Goal: Transaction & Acquisition: Purchase product/service

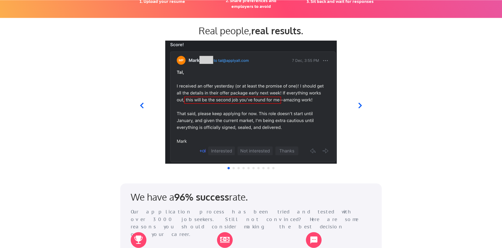
scroll to position [454, 0]
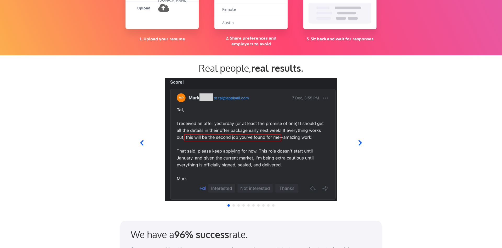
click at [363, 140] on icon at bounding box center [360, 142] width 7 height 7
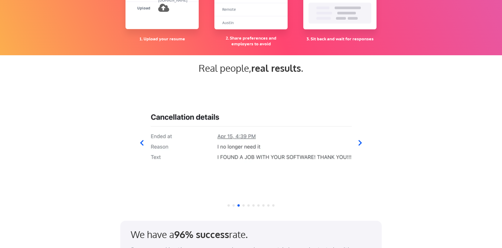
click at [141, 143] on icon at bounding box center [141, 142] width 3 height 5
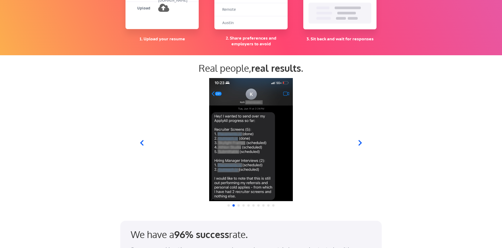
click at [357, 147] on div at bounding box center [250, 139] width 257 height 123
click at [359, 143] on icon at bounding box center [360, 142] width 7 height 7
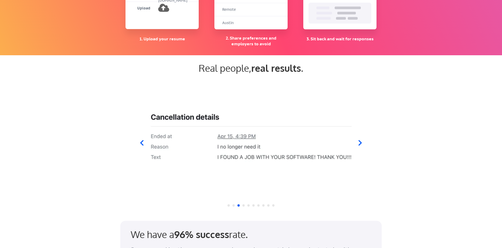
click at [359, 143] on icon at bounding box center [360, 142] width 7 height 7
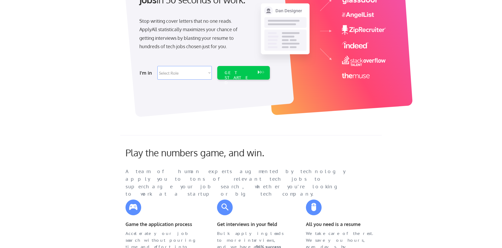
scroll to position [0, 0]
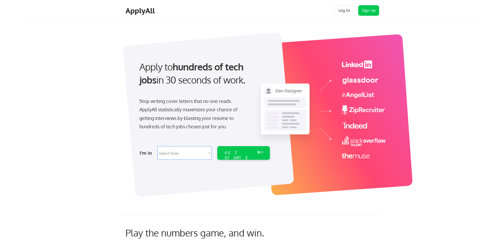
click at [157, 146] on select "Select Role Software Engineering Product Management Customer Success Sales UI/U…" at bounding box center [184, 153] width 54 height 14
click at [81, 114] on div "Apply to hundreds of tech jobs in 30 seconds of work. Stop writing cover letter…" at bounding box center [259, 111] width 433 height 173
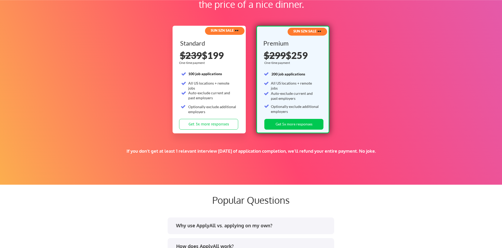
scroll to position [827, 0]
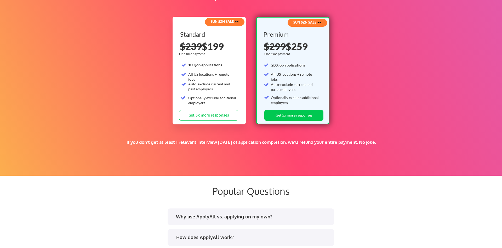
drag, startPoint x: 205, startPoint y: 45, endPoint x: 229, endPoint y: 48, distance: 23.7
click at [229, 48] on div "$239 $199" at bounding box center [209, 46] width 59 height 9
drag, startPoint x: 190, startPoint y: 63, endPoint x: 237, endPoint y: 64, distance: 47.6
click at [237, 64] on div "Standard 100 job applications All US locations + remote jobs Auto-exclude curre…" at bounding box center [209, 70] width 59 height 79
drag, startPoint x: 195, startPoint y: 73, endPoint x: 223, endPoint y: 77, distance: 28.3
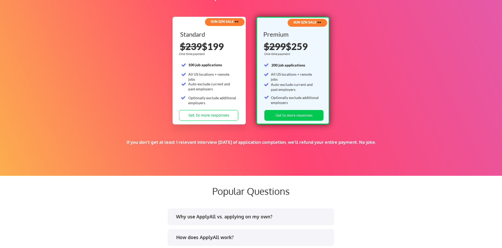
click at [223, 77] on div "Standard 100 job applications All US locations + remote jobs Auto-exclude curre…" at bounding box center [209, 70] width 59 height 79
drag, startPoint x: 207, startPoint y: 88, endPoint x: 227, endPoint y: 98, distance: 22.7
click at [227, 98] on div "Standard 100 job applications All US locations + remote jobs Auto-exclude curre…" at bounding box center [209, 70] width 59 height 79
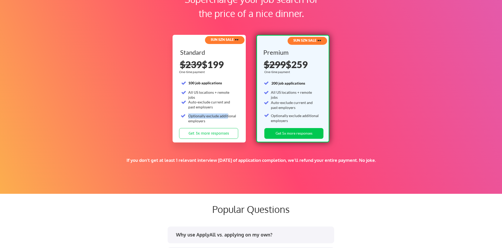
scroll to position [800, 0]
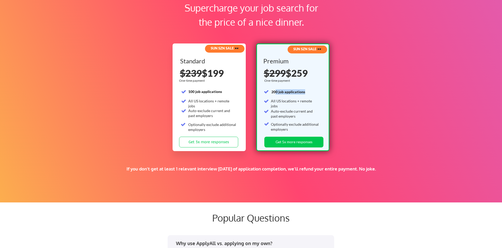
drag, startPoint x: 275, startPoint y: 92, endPoint x: 307, endPoint y: 94, distance: 31.5
click at [307, 94] on div "200 job applications" at bounding box center [296, 92] width 48 height 7
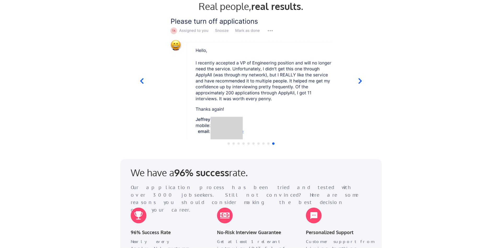
scroll to position [507, 0]
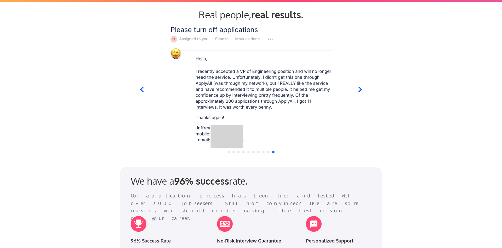
click at [365, 91] on div at bounding box center [250, 85] width 257 height 123
click at [360, 90] on icon at bounding box center [360, 88] width 3 height 5
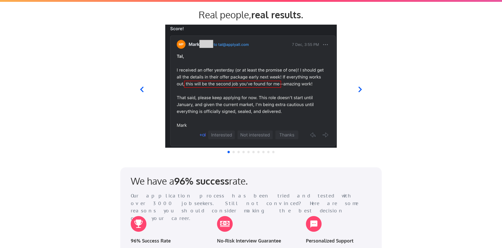
click at [360, 90] on icon at bounding box center [360, 88] width 3 height 5
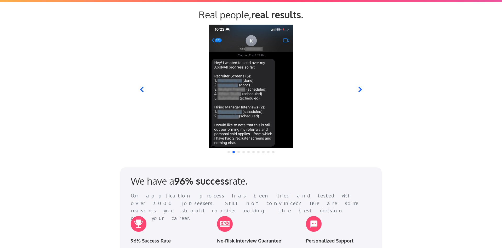
click at [360, 90] on icon at bounding box center [360, 88] width 3 height 5
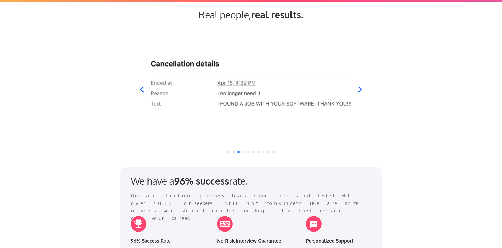
click at [360, 90] on icon at bounding box center [360, 88] width 3 height 5
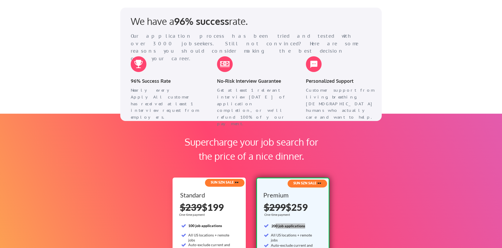
scroll to position [667, 0]
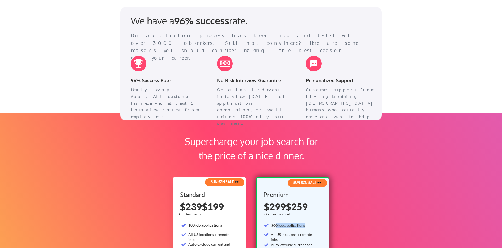
drag, startPoint x: 140, startPoint y: 80, endPoint x: 185, endPoint y: 103, distance: 51.5
click at [185, 103] on div "96% Success Rate Nearly every ApplyAll customer has received at least 1 intervi…" at bounding box center [166, 80] width 81 height 60
drag, startPoint x: 132, startPoint y: 95, endPoint x: 200, endPoint y: 99, distance: 68.6
click at [200, 99] on div "Nearly every ApplyAll customer has received at least 1 interview request from e…" at bounding box center [166, 102] width 71 height 33
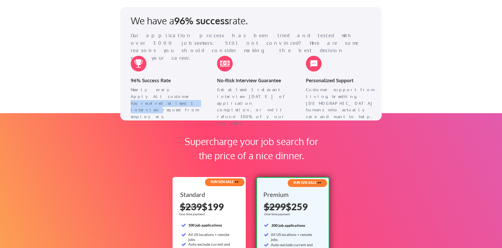
drag, startPoint x: 200, startPoint y: 99, endPoint x: 195, endPoint y: 103, distance: 6.7
click at [195, 103] on div "Nearly every ApplyAll customer has received at least 1 interview request from e…" at bounding box center [166, 102] width 71 height 33
drag, startPoint x: 217, startPoint y: 88, endPoint x: 257, endPoint y: 91, distance: 39.8
click at [253, 91] on div "Get at least 1 relevant interview within 1 month of application completion, or …" at bounding box center [252, 106] width 71 height 40
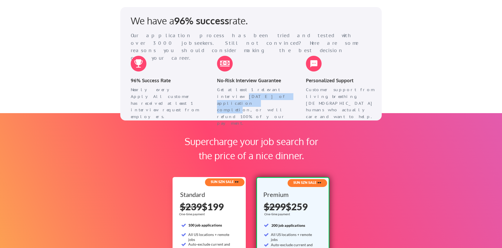
drag, startPoint x: 217, startPoint y: 95, endPoint x: 281, endPoint y: 97, distance: 63.9
click at [281, 97] on div "Get at least 1 relevant interview within 1 month of application completion, or …" at bounding box center [252, 99] width 81 height 27
drag, startPoint x: 252, startPoint y: 101, endPoint x: 295, endPoint y: 107, distance: 43.3
click at [287, 111] on div "Get at least 1 relevant interview within 1 month of application completion, or …" at bounding box center [252, 106] width 71 height 40
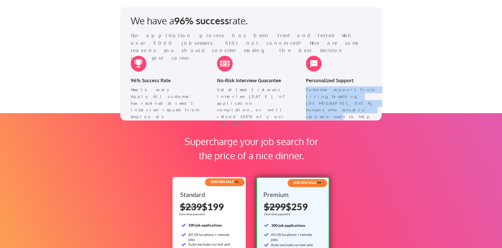
drag, startPoint x: 304, startPoint y: 89, endPoint x: 376, endPoint y: 108, distance: 74.3
click at [376, 108] on div "Customer support from living, breathing, US-based humans who actually care and …" at bounding box center [341, 98] width 81 height 25
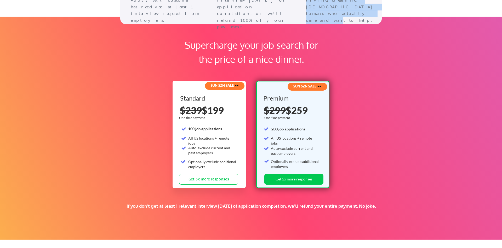
scroll to position [774, 0]
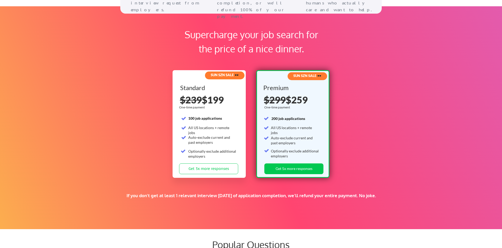
click at [283, 108] on div "One-time payment" at bounding box center [277, 107] width 27 height 4
drag, startPoint x: 291, startPoint y: 98, endPoint x: 314, endPoint y: 101, distance: 23.6
click at [314, 99] on div "$299 $259" at bounding box center [293, 99] width 59 height 9
drag, startPoint x: 155, startPoint y: 197, endPoint x: 384, endPoint y: 198, distance: 228.4
click at [384, 198] on div "If you don't get at least 1 relevant interview within 1 month of application co…" at bounding box center [251, 196] width 321 height 6
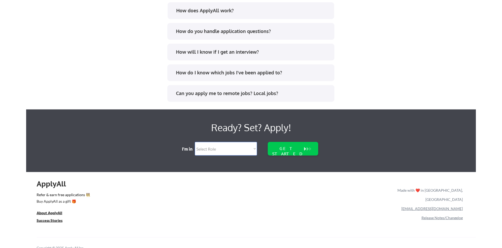
scroll to position [1064, 0]
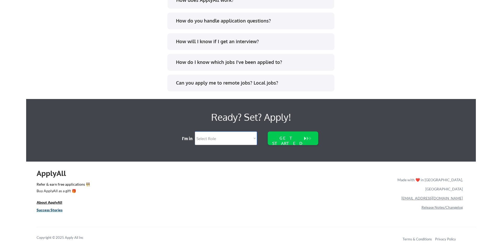
click at [54, 208] on u "Success Stories" at bounding box center [50, 209] width 26 height 4
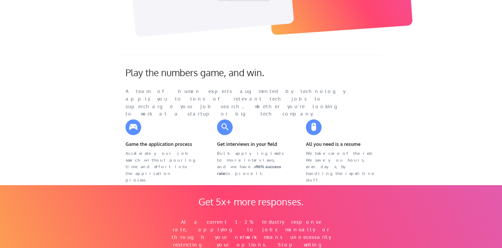
scroll to position [27, 0]
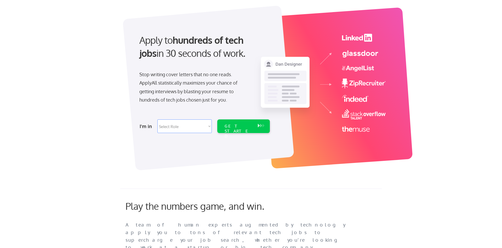
select select ""data_science___analytics""
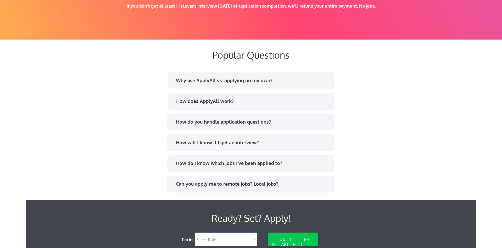
scroll to position [931, 0]
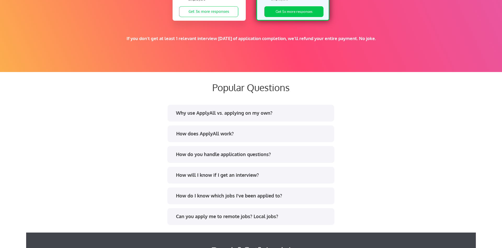
click at [218, 115] on div "Why use ApplyAll vs. applying on my own?" at bounding box center [253, 113] width 154 height 7
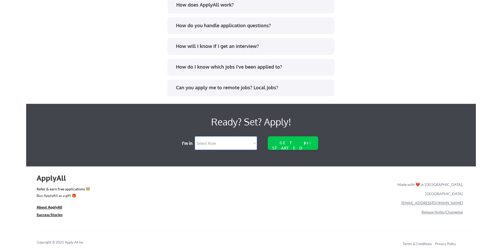
scroll to position [1225, 0]
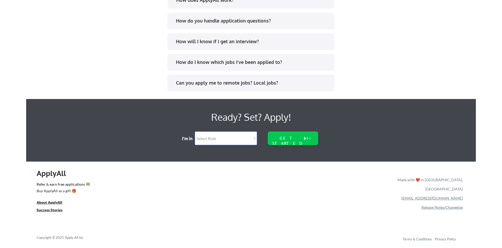
click at [195, 131] on select "Select Role Software Engineering Product Management Customer Success Sales UI/U…" at bounding box center [226, 138] width 62 height 14
select select ""data_science___analytics""
click option "Data" at bounding box center [0, 0] width 0 height 0
select select ""data_science___analytics""
click at [295, 141] on div "GET STARTED" at bounding box center [287, 138] width 33 height 14
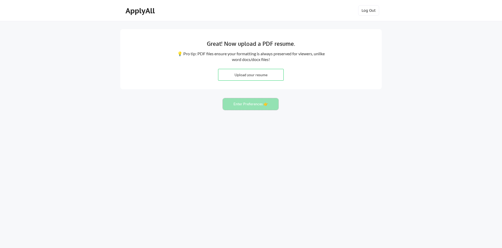
click at [249, 107] on button "Enter Preferences 👉" at bounding box center [251, 104] width 56 height 12
click at [251, 108] on button "Enter Preferences 👉" at bounding box center [251, 104] width 56 height 12
click at [253, 101] on button "Enter Preferences 👉" at bounding box center [251, 104] width 56 height 12
click at [253, 107] on button "Enter Preferences 👉" at bounding box center [251, 104] width 56 height 12
